Goal: Transaction & Acquisition: Purchase product/service

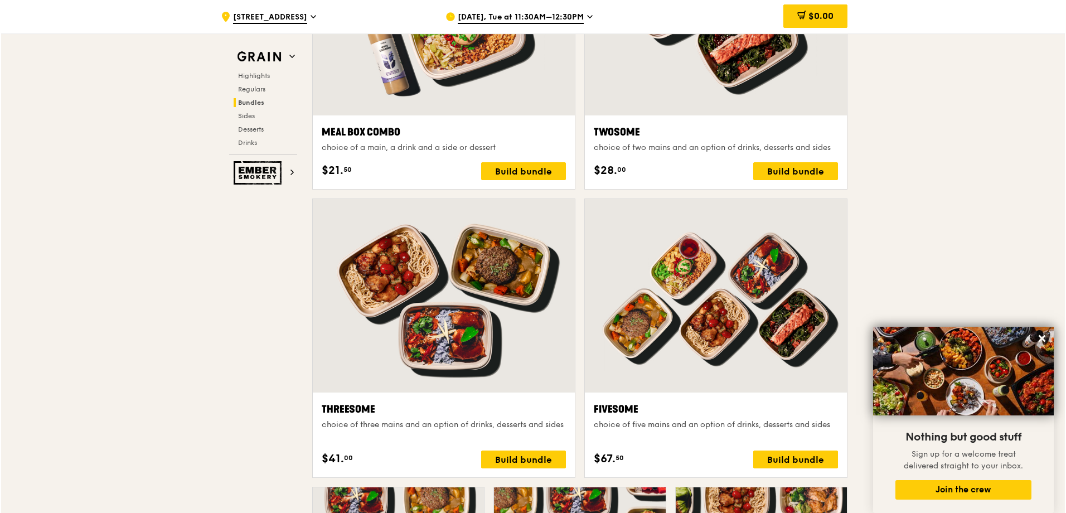
scroll to position [1682, 0]
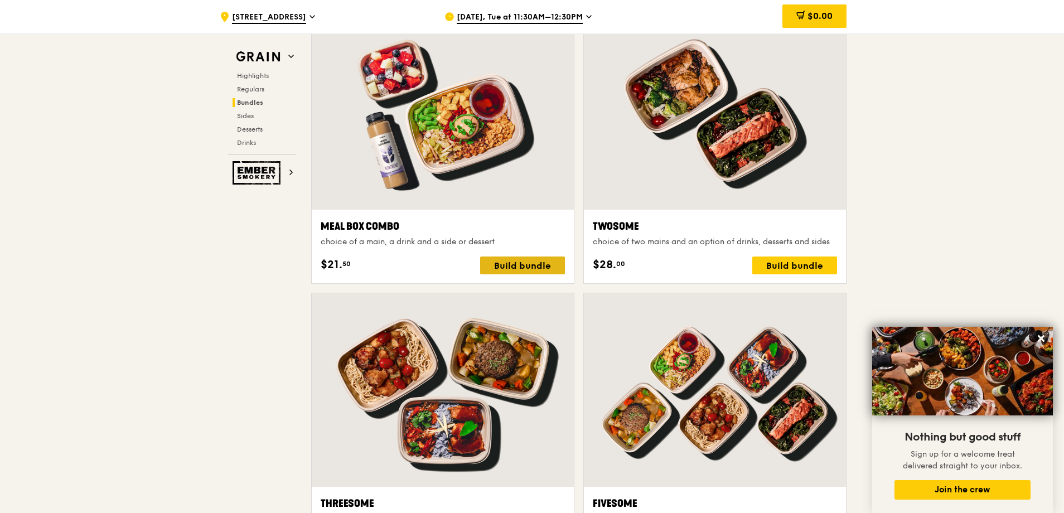
click at [510, 261] on div "Build bundle" at bounding box center [522, 266] width 85 height 18
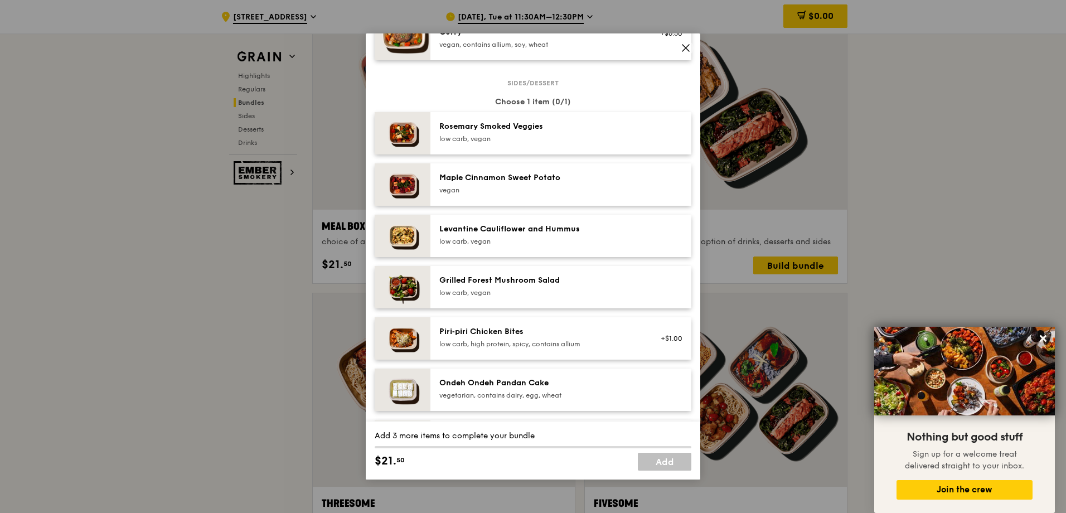
scroll to position [669, 0]
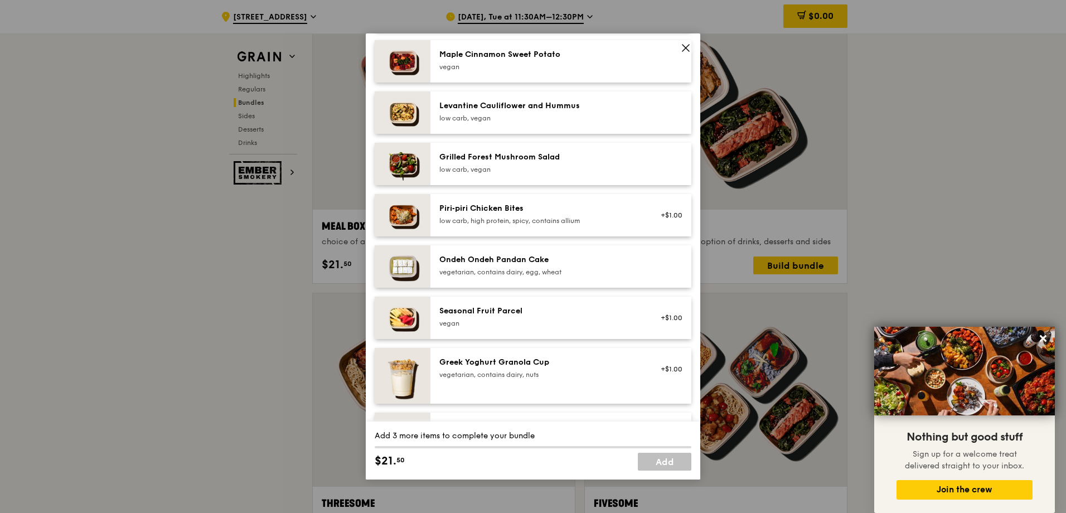
click at [607, 326] on div "vegan" at bounding box center [539, 323] width 200 height 9
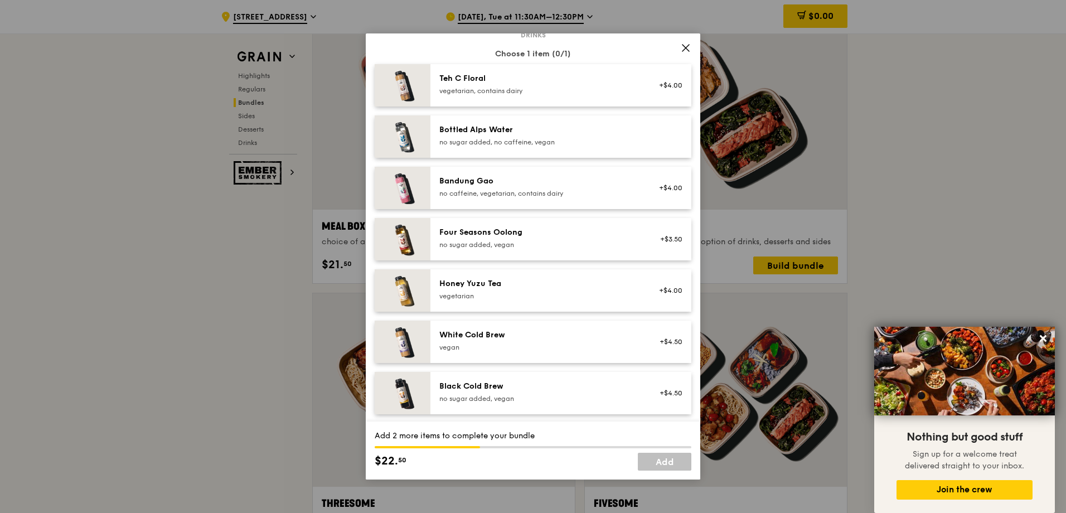
scroll to position [1268, 0]
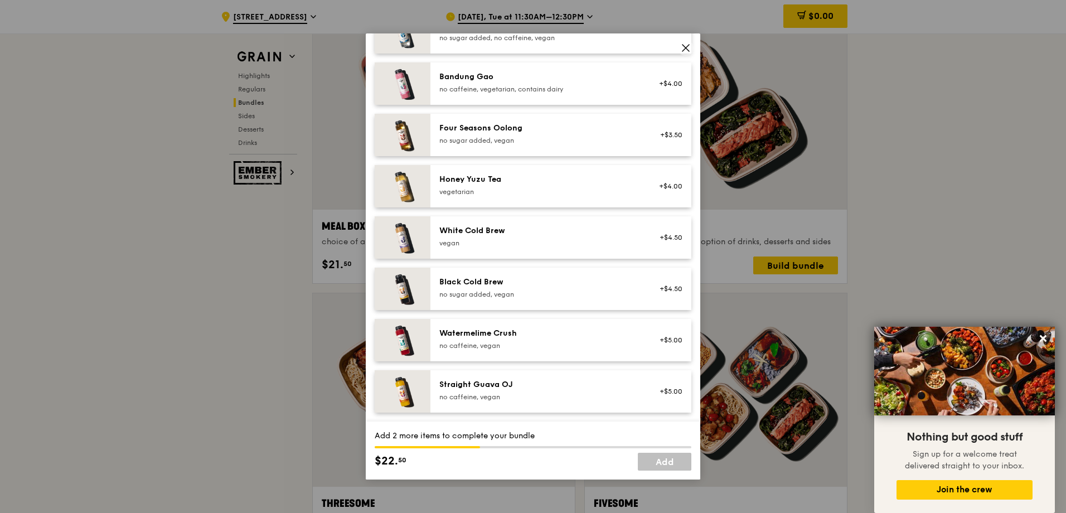
click at [586, 325] on div "Watermelime Crush no caffeine, vegan +$5.00" at bounding box center [561, 340] width 261 height 42
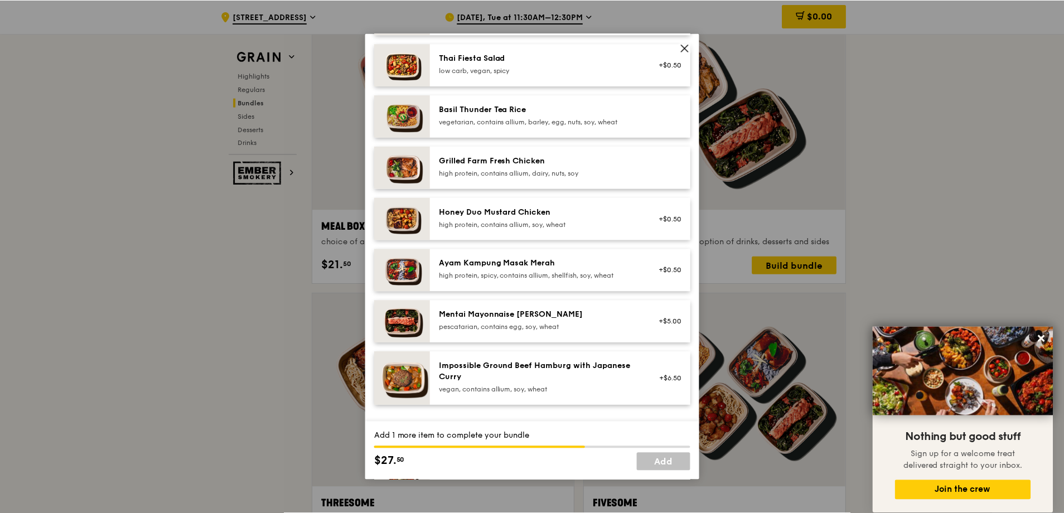
scroll to position [96, 0]
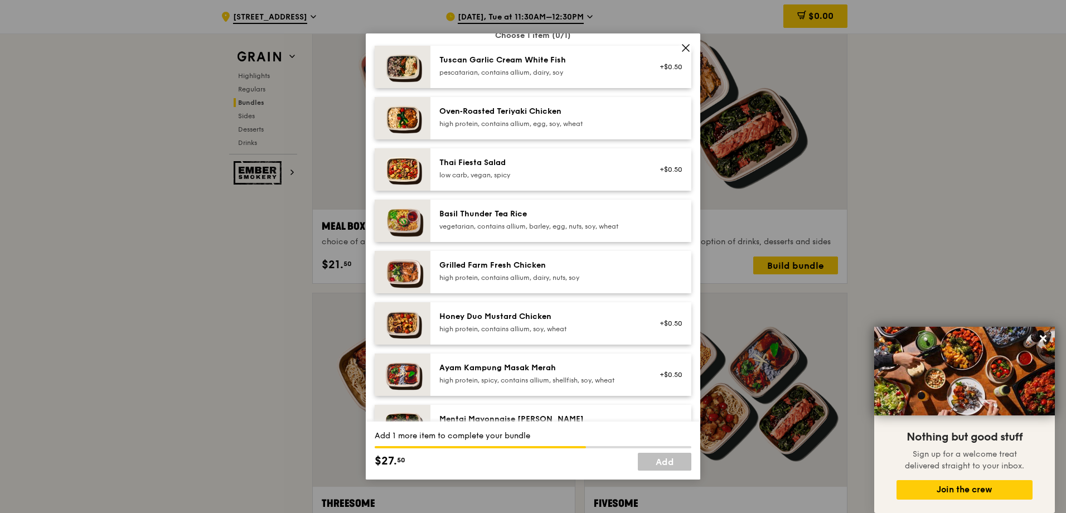
click at [480, 278] on div "high protein, contains allium, dairy, nuts, soy" at bounding box center [539, 277] width 200 height 9
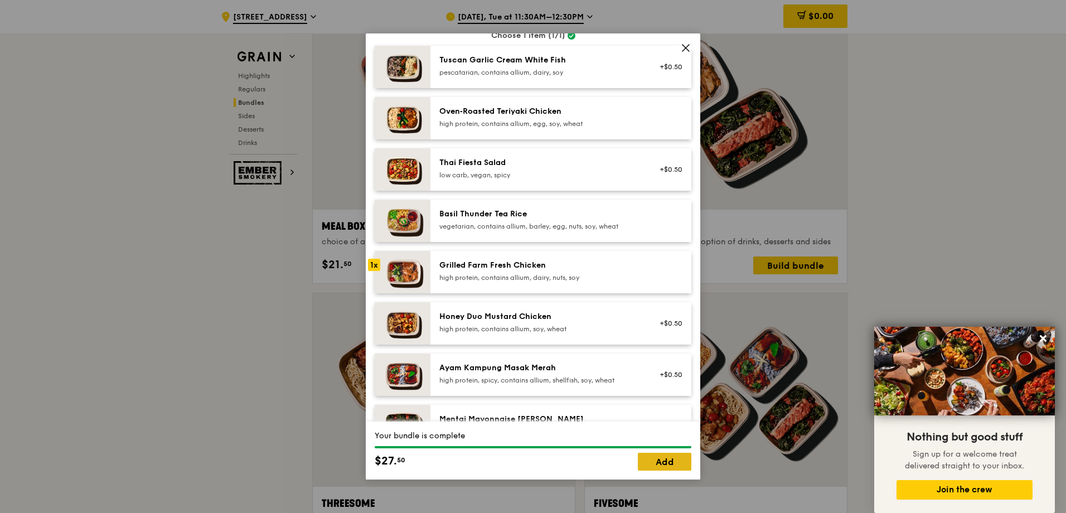
click at [666, 465] on link "Add" at bounding box center [665, 462] width 54 height 18
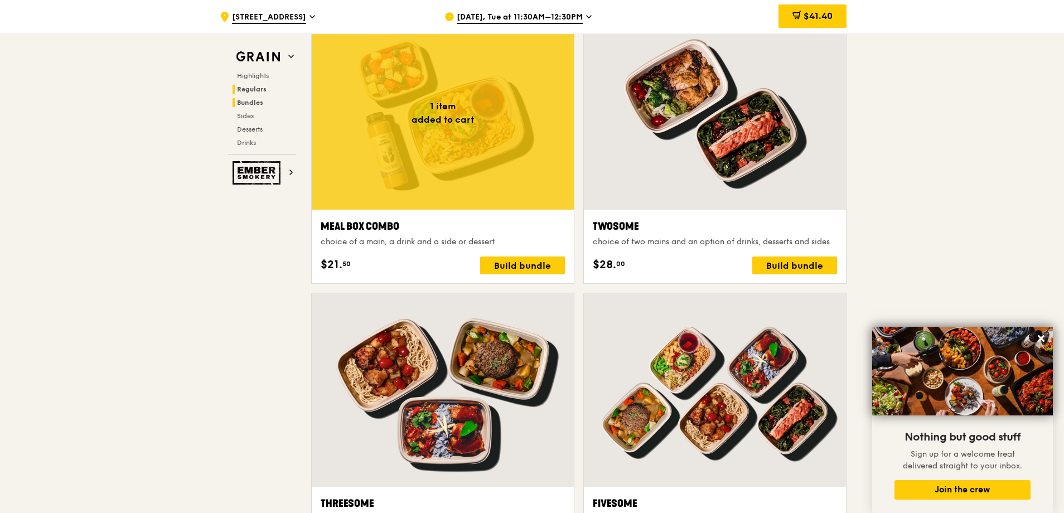
drag, startPoint x: 247, startPoint y: 90, endPoint x: 257, endPoint y: 91, distance: 10.1
click at [247, 90] on span "Regulars" at bounding box center [252, 89] width 30 height 8
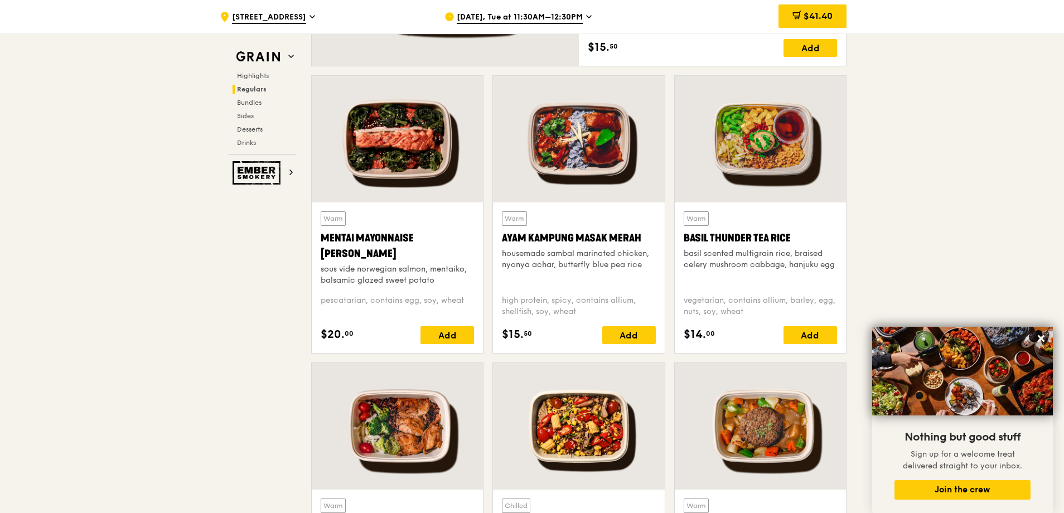
scroll to position [1124, 0]
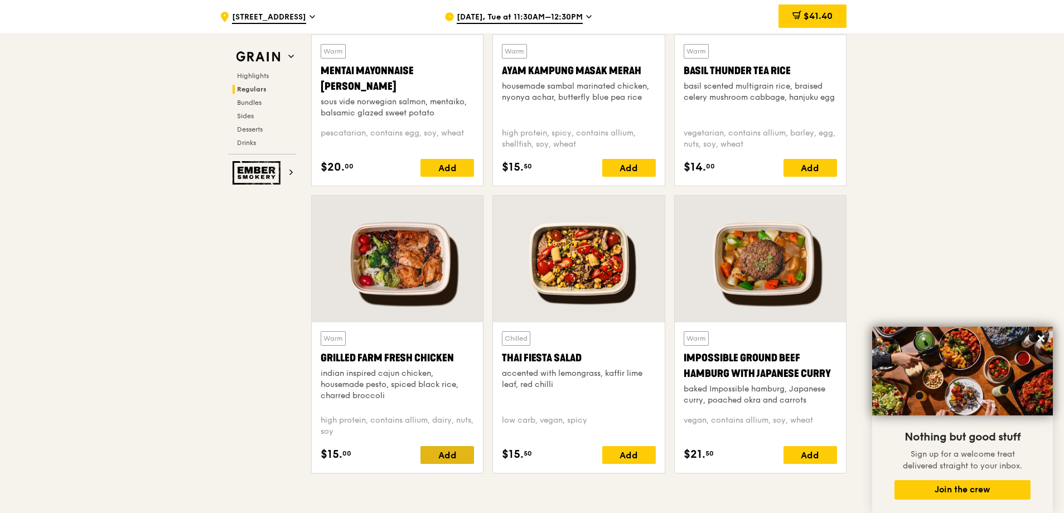
click at [446, 453] on div "Add" at bounding box center [447, 455] width 54 height 18
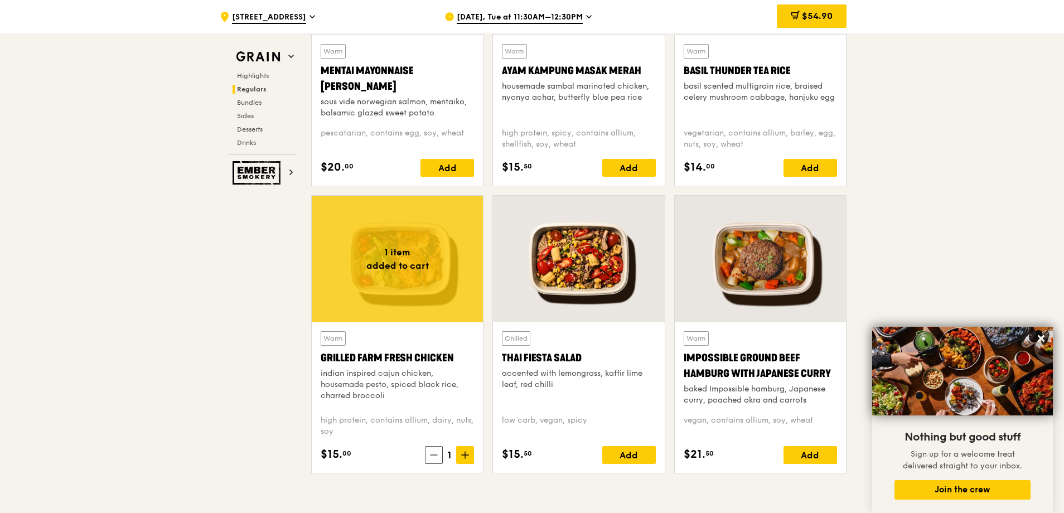
click at [571, 292] on div at bounding box center [578, 259] width 171 height 127
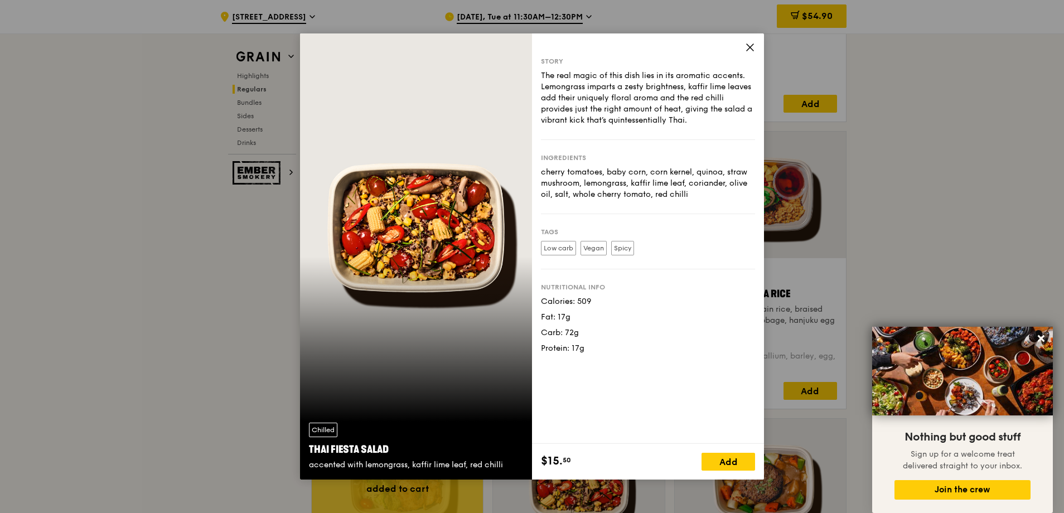
scroll to position [1068, 0]
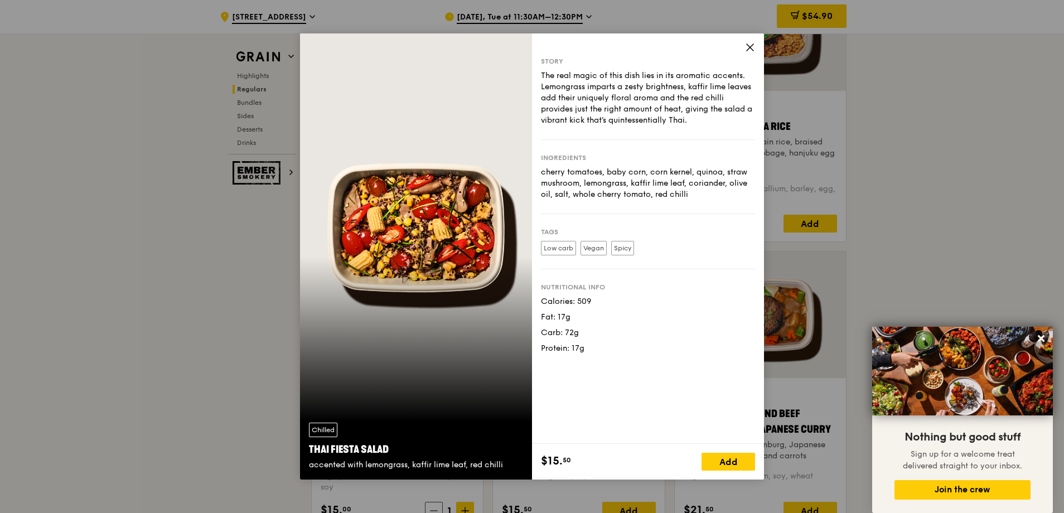
click at [746, 52] on icon at bounding box center [750, 47] width 10 height 10
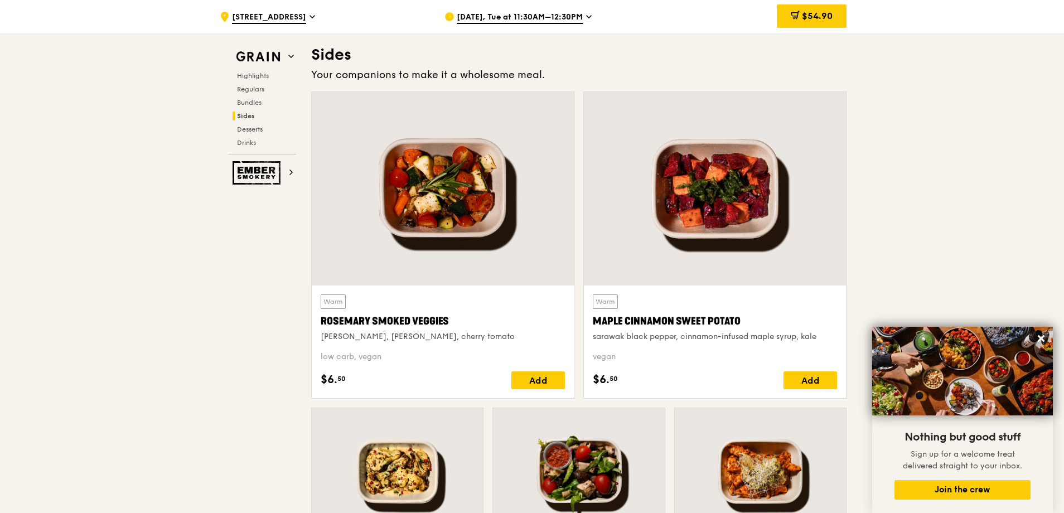
scroll to position [2685, 0]
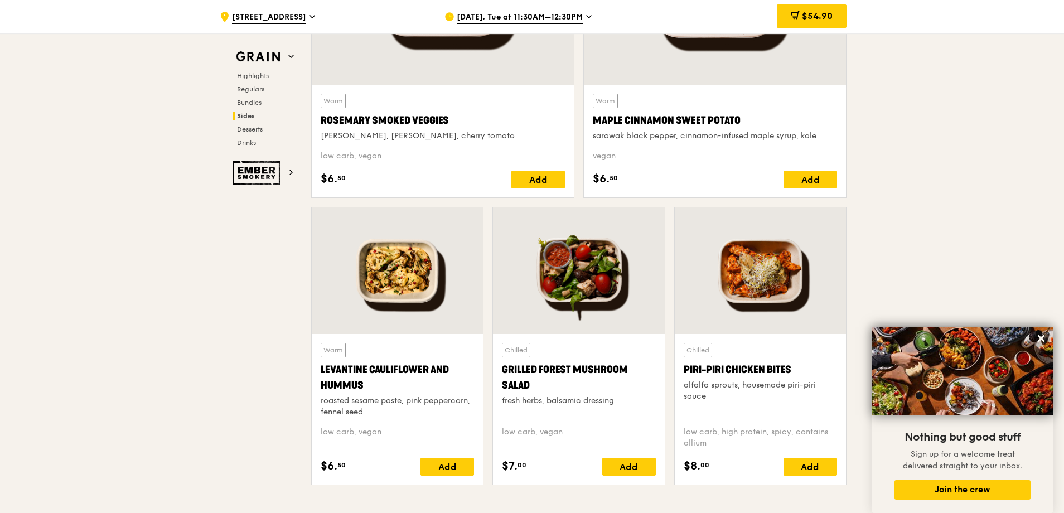
click at [577, 303] on div at bounding box center [578, 270] width 171 height 127
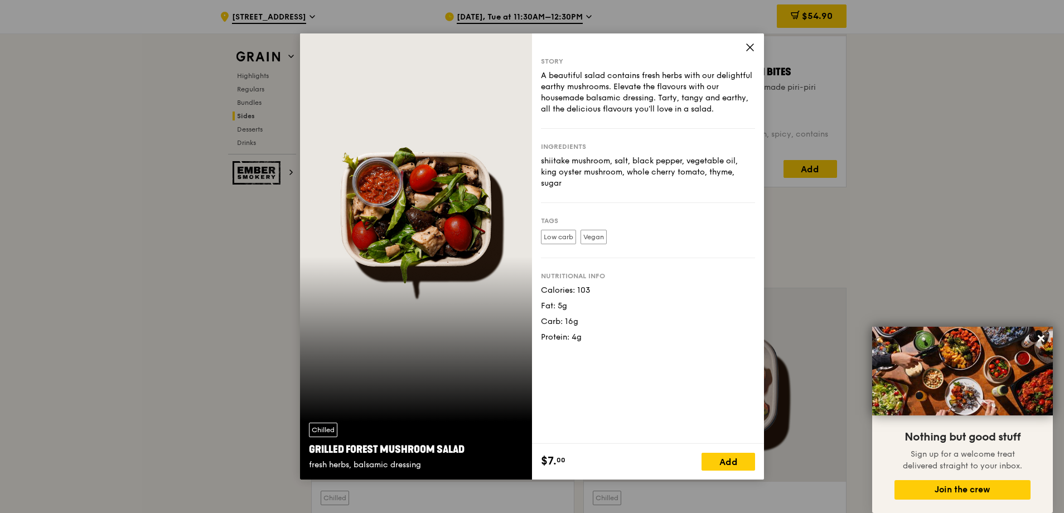
scroll to position [2964, 0]
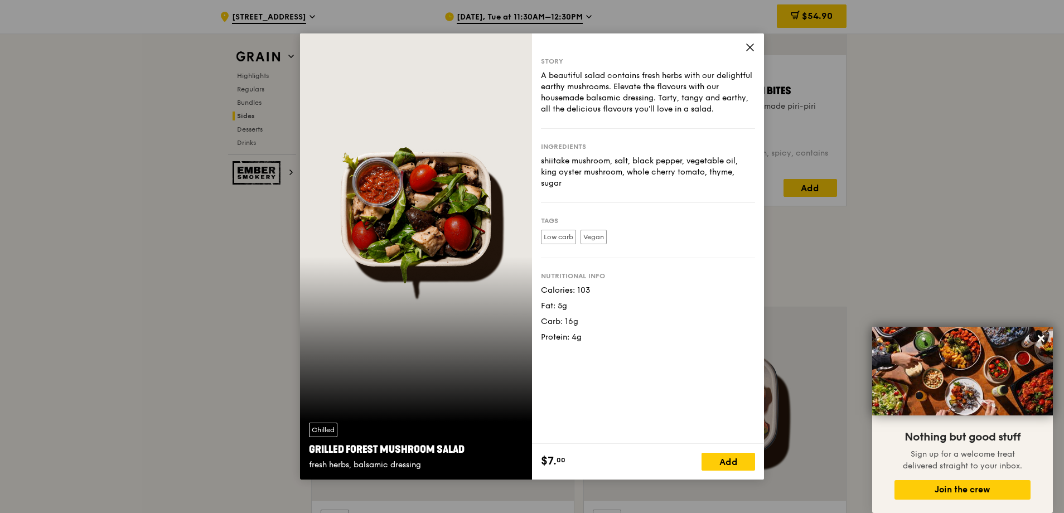
click at [751, 51] on icon at bounding box center [750, 47] width 10 height 10
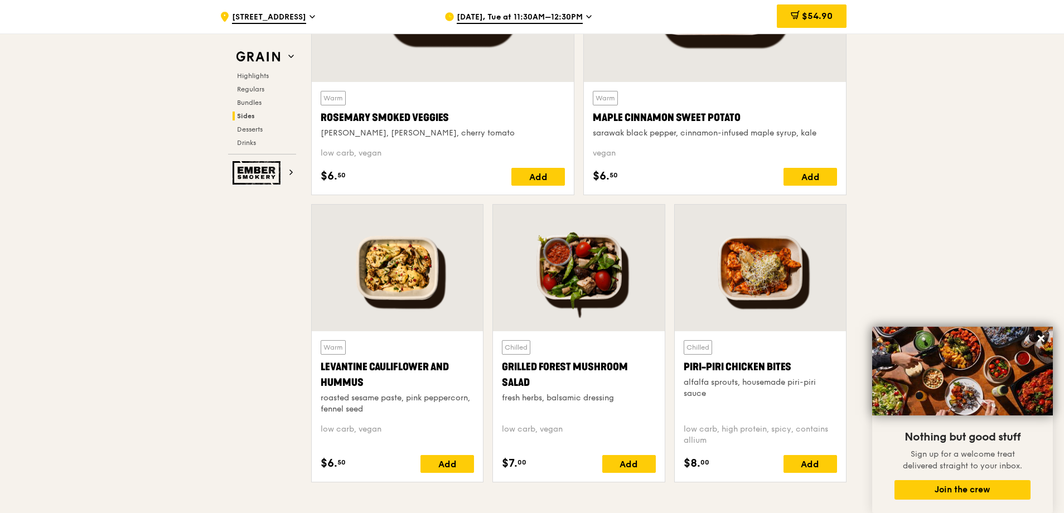
scroll to position [2685, 0]
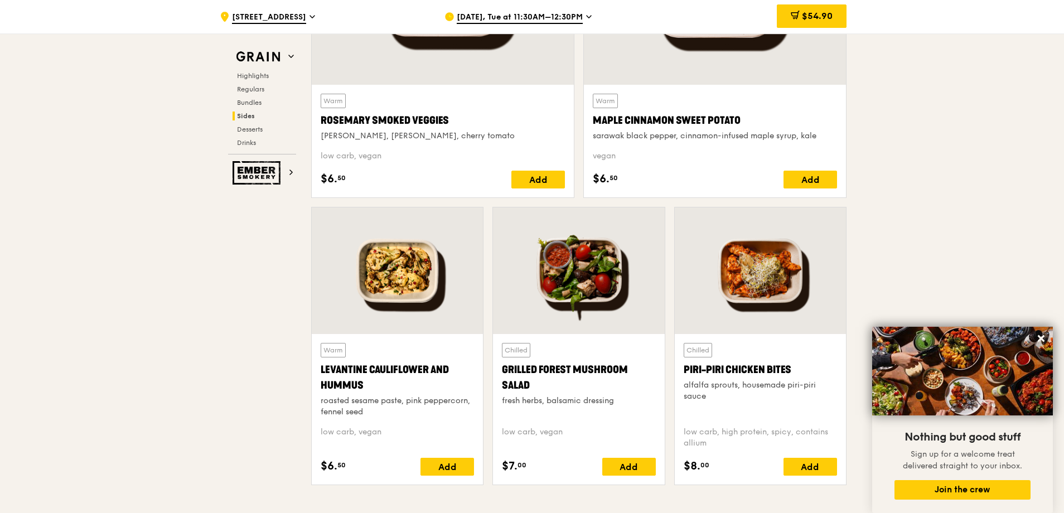
click at [391, 301] on div at bounding box center [397, 270] width 171 height 127
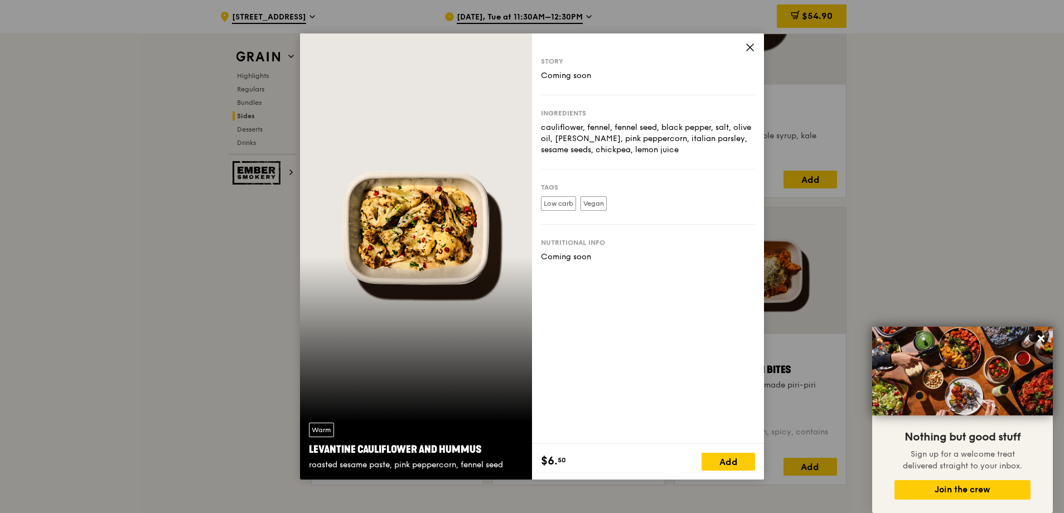
click at [749, 44] on icon at bounding box center [750, 47] width 10 height 10
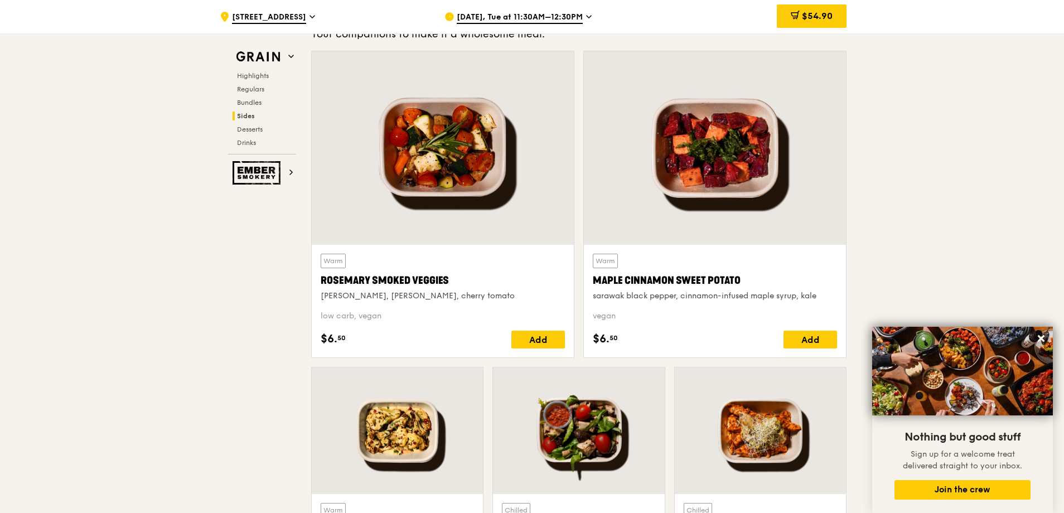
scroll to position [2518, 0]
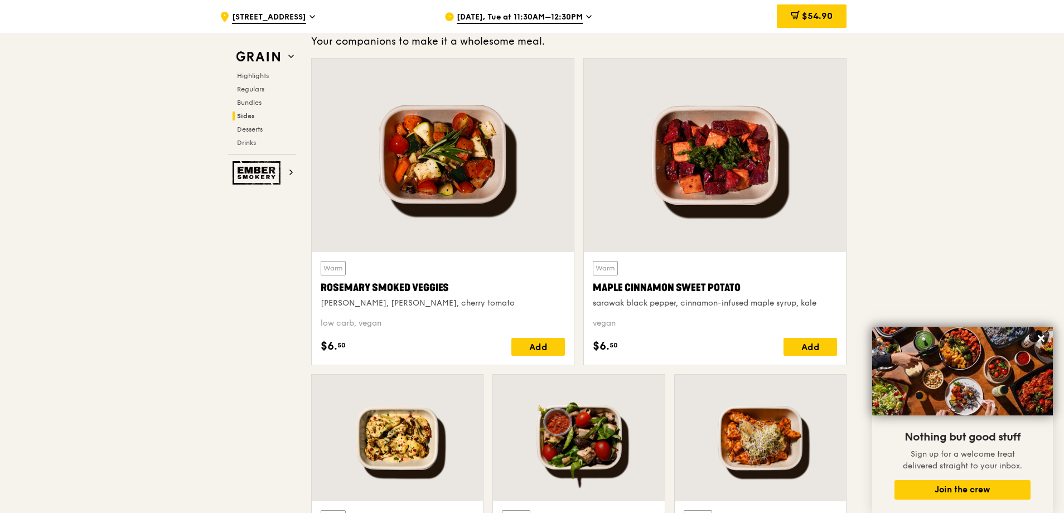
click at [441, 173] on div at bounding box center [443, 156] width 262 height 194
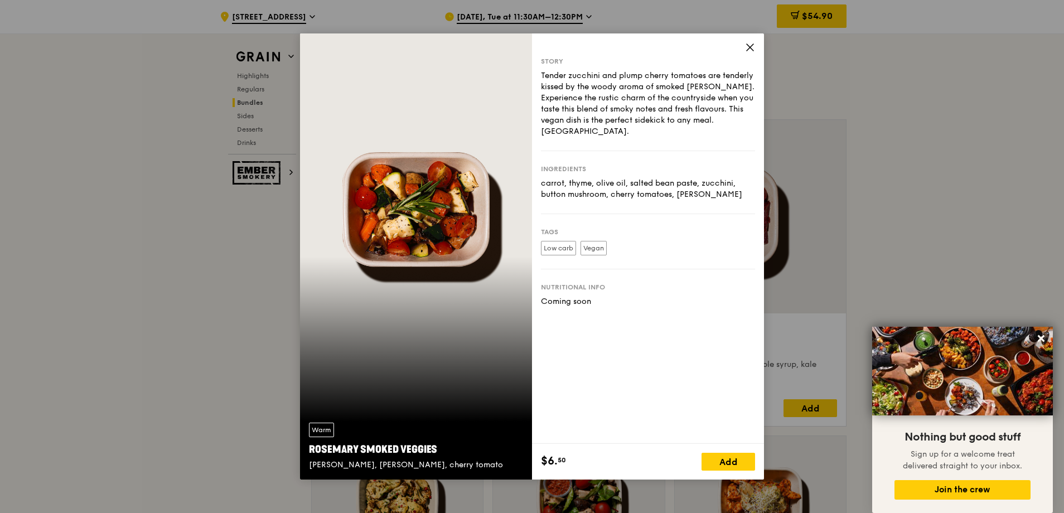
scroll to position [2351, 0]
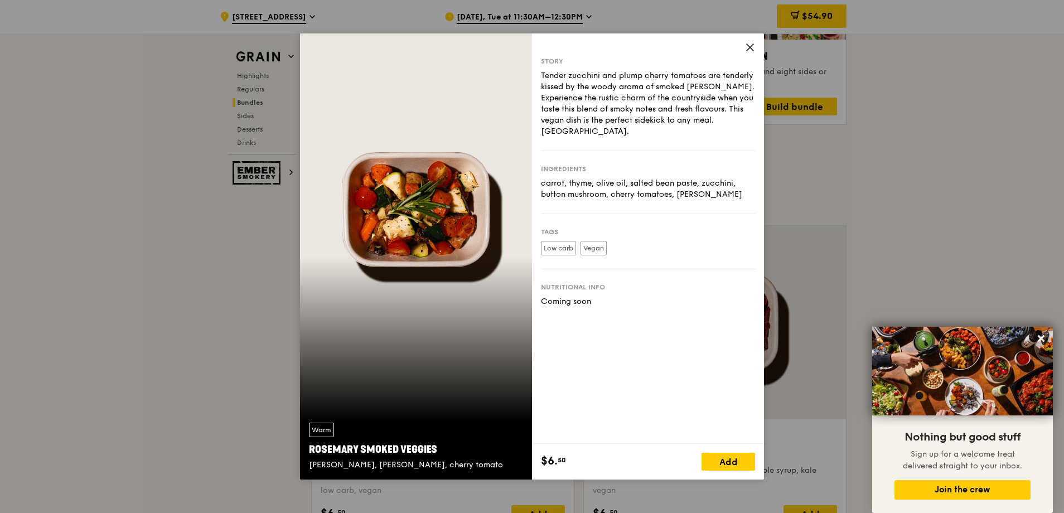
click at [750, 48] on icon at bounding box center [750, 47] width 7 height 7
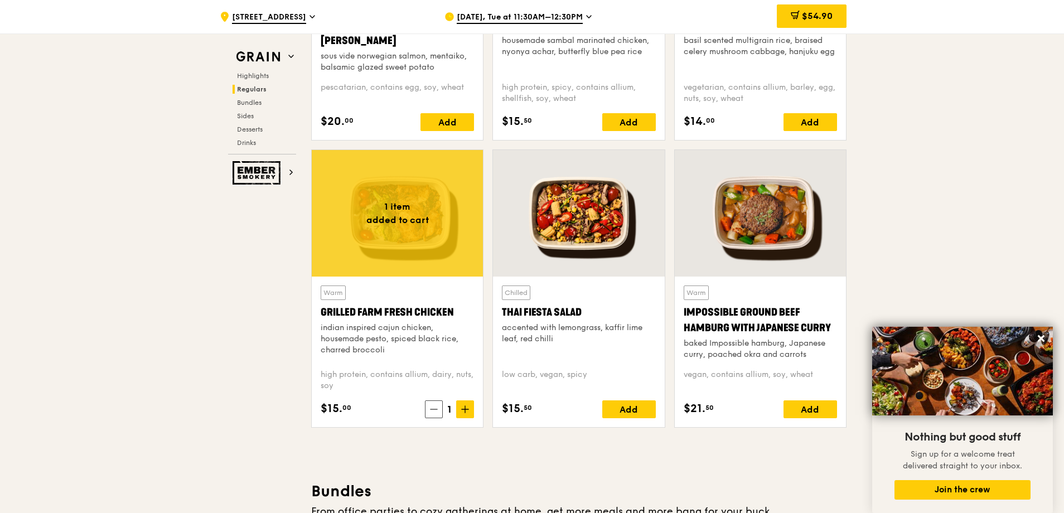
scroll to position [1179, 0]
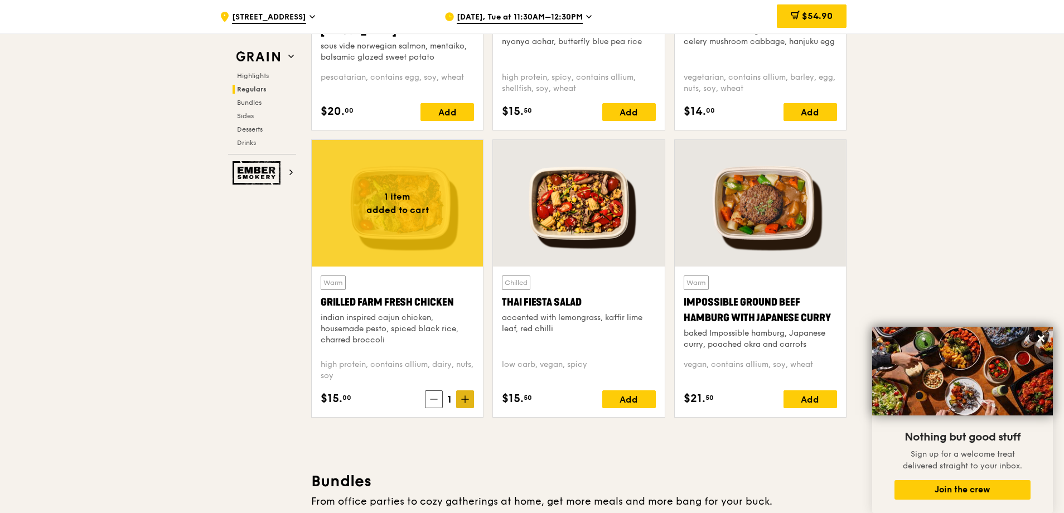
click at [463, 398] on icon at bounding box center [465, 399] width 8 height 8
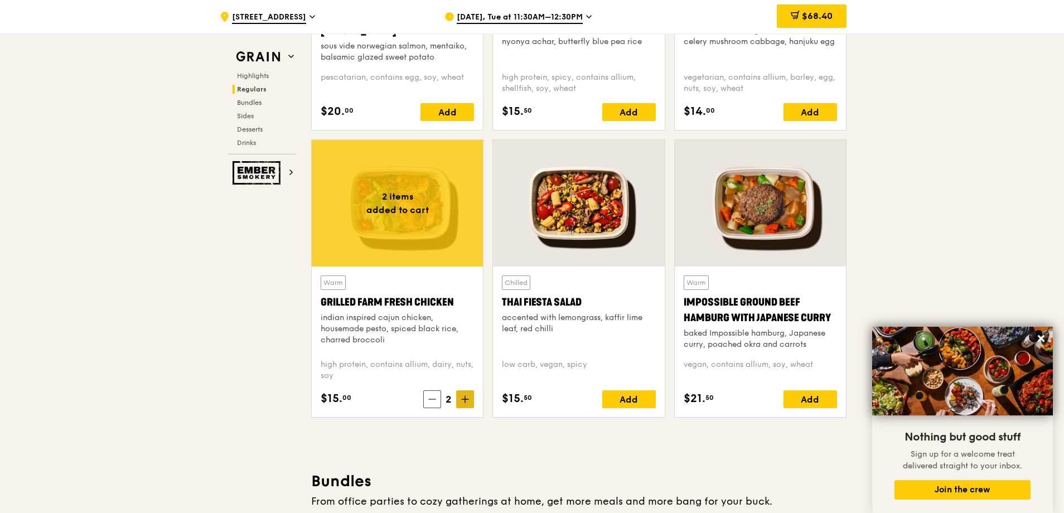
click at [464, 403] on icon at bounding box center [465, 399] width 8 height 8
click at [467, 406] on span at bounding box center [465, 399] width 18 height 18
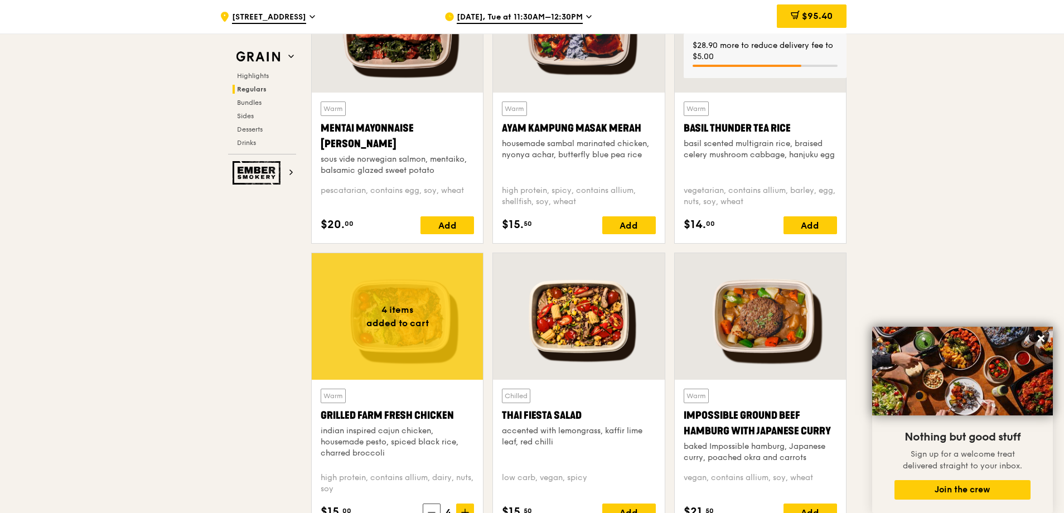
scroll to position [901, 0]
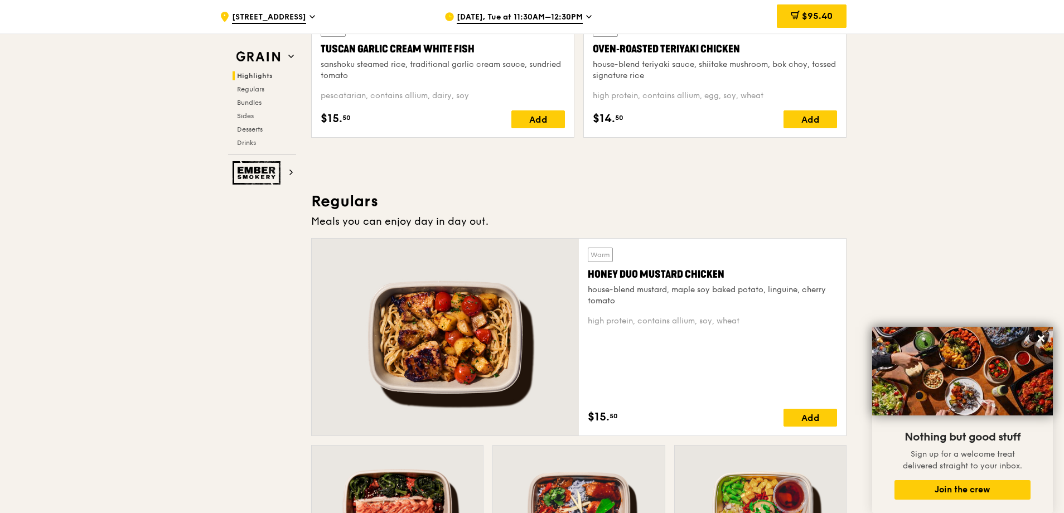
scroll to position [566, 0]
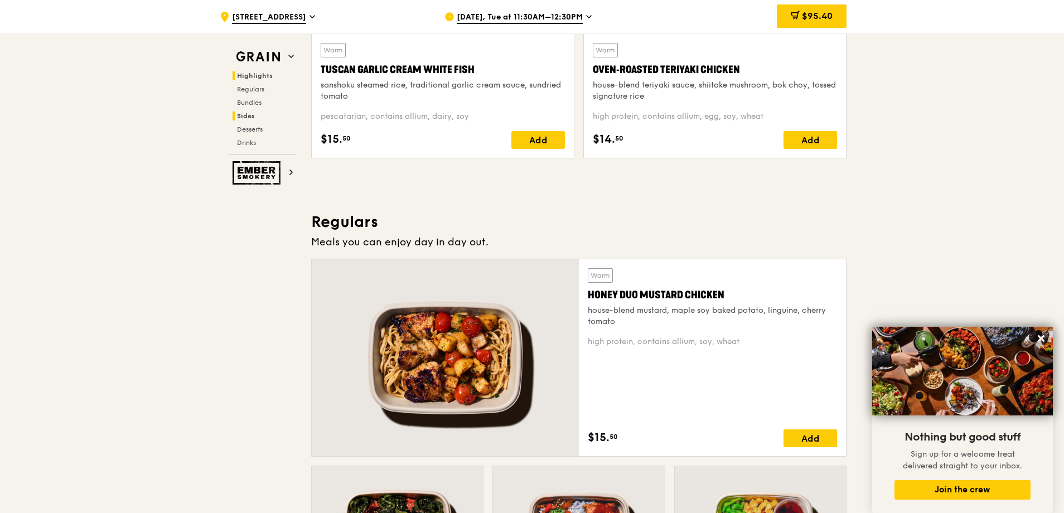
click at [254, 119] on span "Sides" at bounding box center [246, 116] width 18 height 8
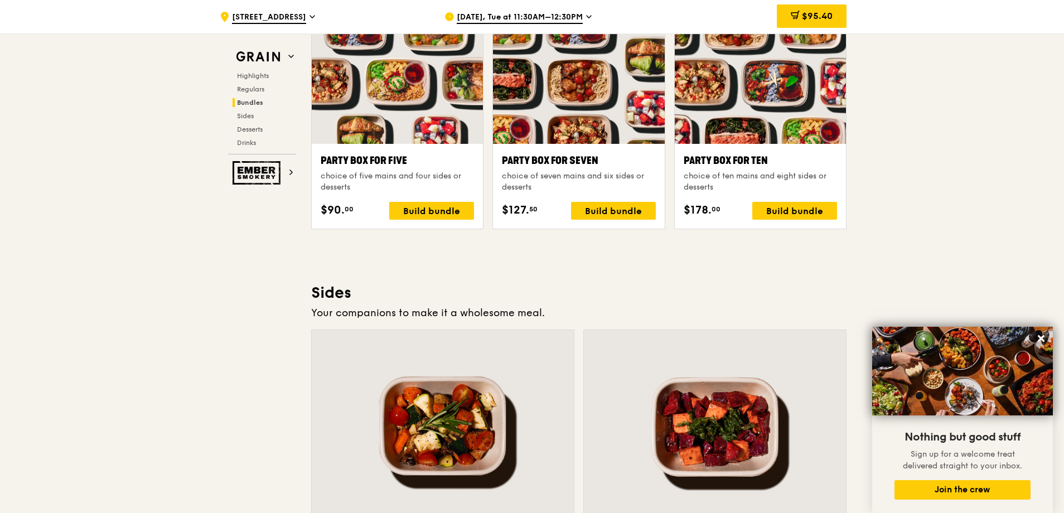
scroll to position [2261, 0]
